Goal: Information Seeking & Learning: Learn about a topic

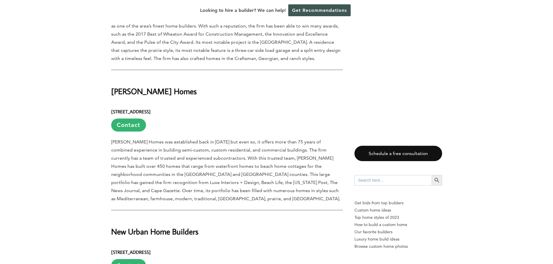
scroll to position [900, 0]
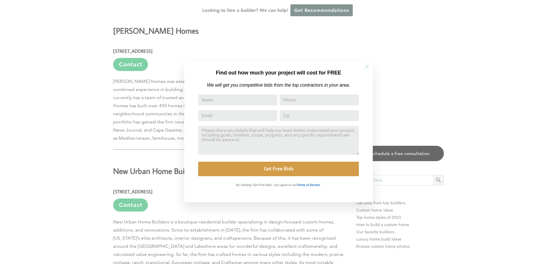
click at [368, 66] on icon at bounding box center [367, 67] width 6 height 6
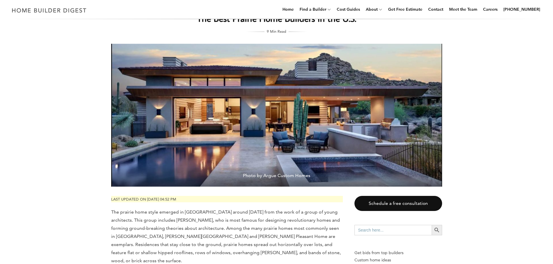
scroll to position [0, 0]
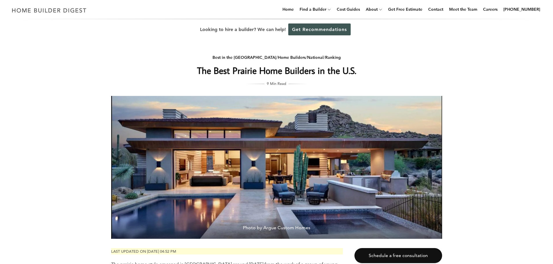
click at [250, 73] on h1 "The Best Prairie Home Builders in the U.S." at bounding box center [277, 71] width 232 height 14
drag, startPoint x: 215, startPoint y: 71, endPoint x: 335, endPoint y: 74, distance: 120.2
click at [335, 74] on h1 "The Best Prairie Home Builders in the U.S." at bounding box center [277, 71] width 232 height 14
click at [286, 72] on h1 "The Best Prairie Home Builders in the U.S." at bounding box center [277, 71] width 232 height 14
click at [57, 9] on img at bounding box center [49, 10] width 80 height 11
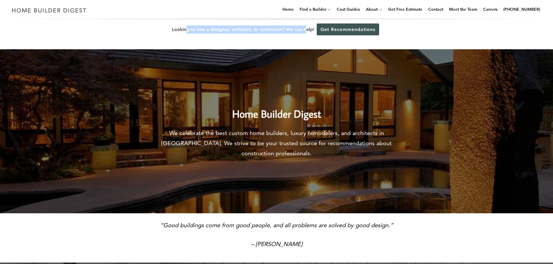
drag, startPoint x: 186, startPoint y: 29, endPoint x: 306, endPoint y: 33, distance: 120.0
click at [306, 33] on div "Looking to hire a designer, architect, or contractor? We can help! Get Recommen…" at bounding box center [276, 29] width 553 height 21
